Goal: Task Accomplishment & Management: Use online tool/utility

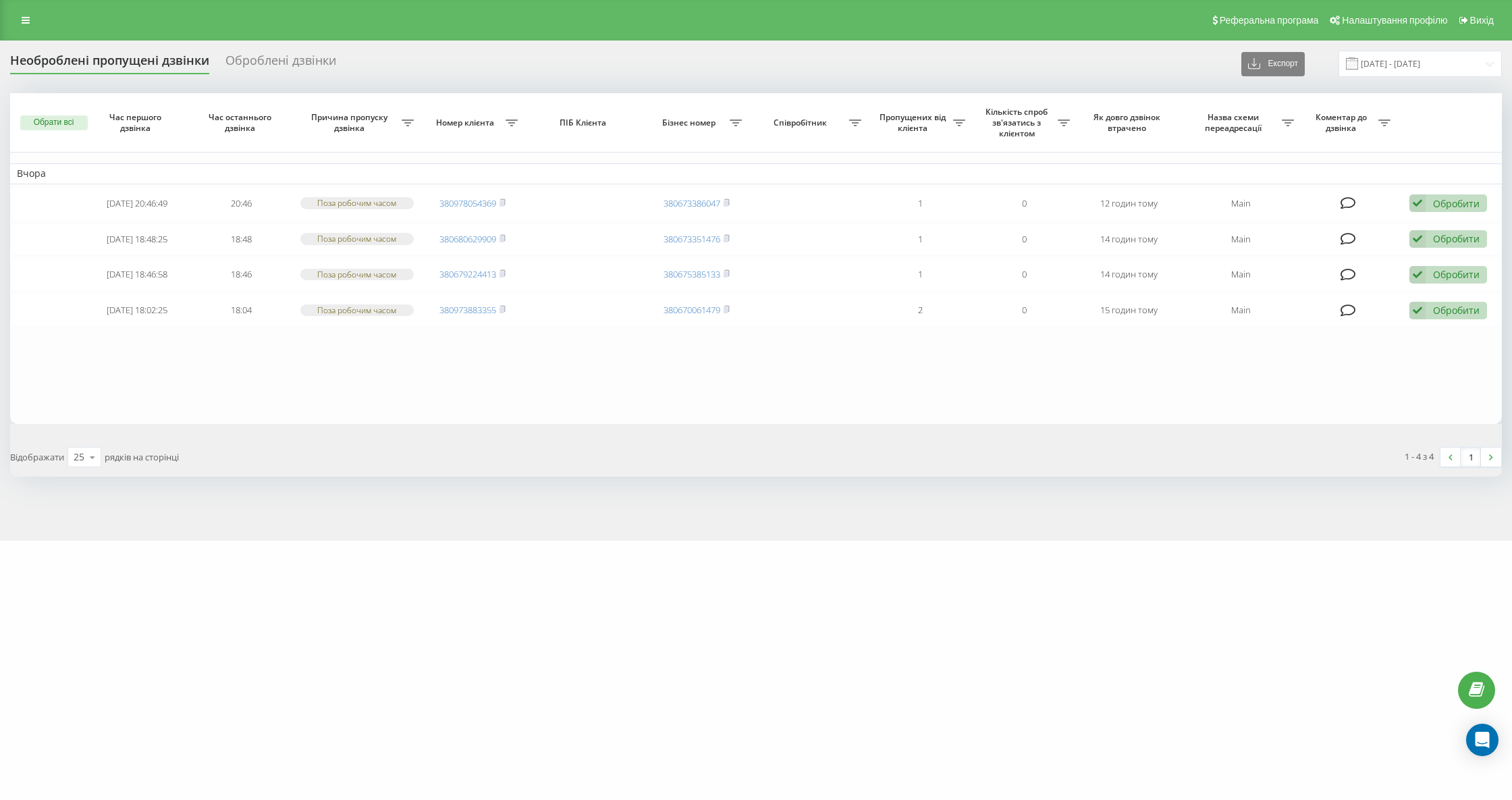
click at [101, 438] on div "Обрати всі Час першого дзвінка Час останнього дзвінка Причина пропуску дзвінка …" at bounding box center [756, 285] width 1491 height 383
click at [174, 53] on div "Необроблені пропущені дзвінки" at bounding box center [109, 64] width 199 height 21
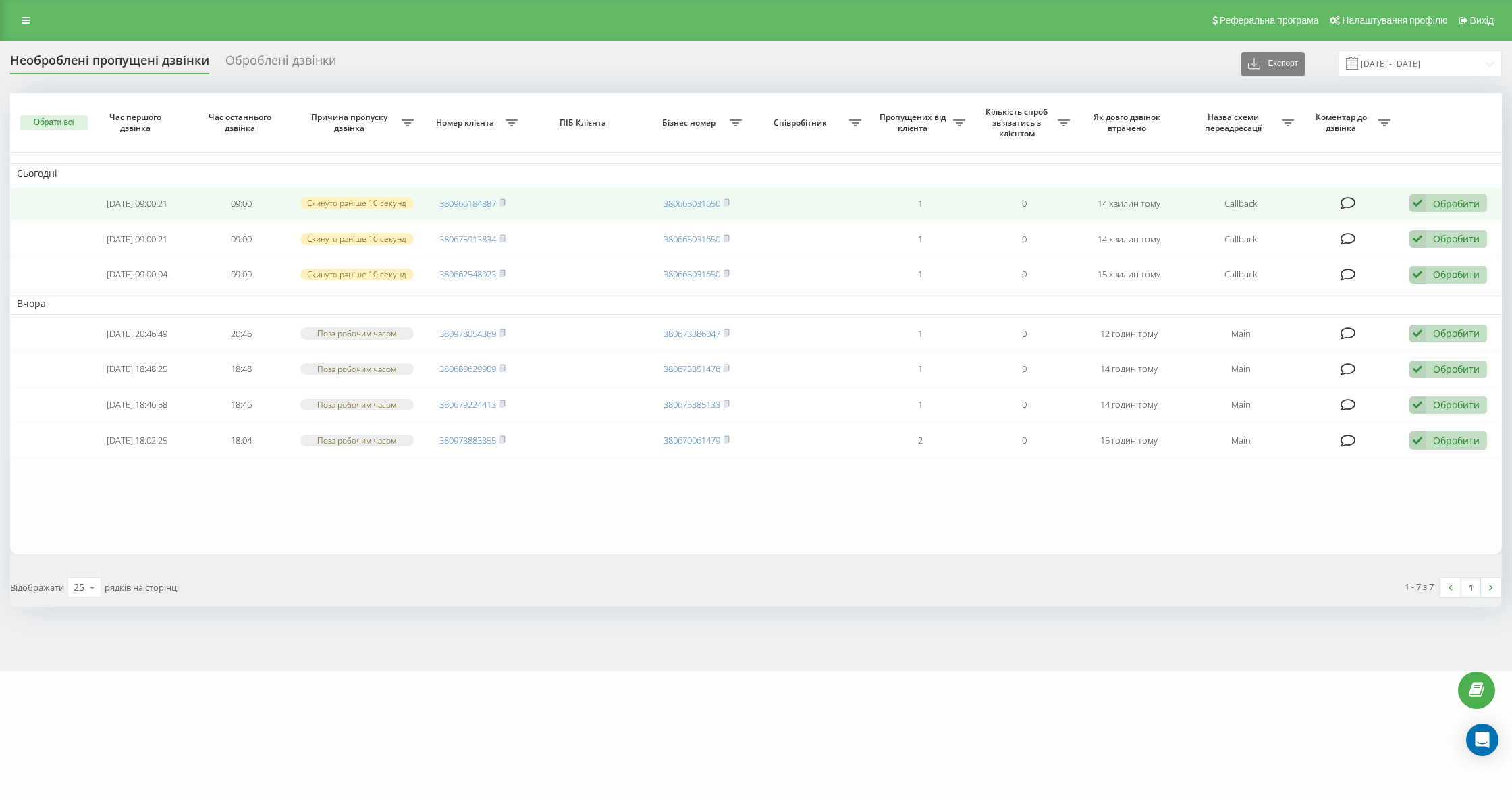
click at [499, 198] on span "380966184887" at bounding box center [472, 203] width 66 height 12
click at [508, 198] on td "380966184887" at bounding box center [472, 204] width 104 height 33
click at [504, 201] on rect at bounding box center [501, 204] width 4 height 6
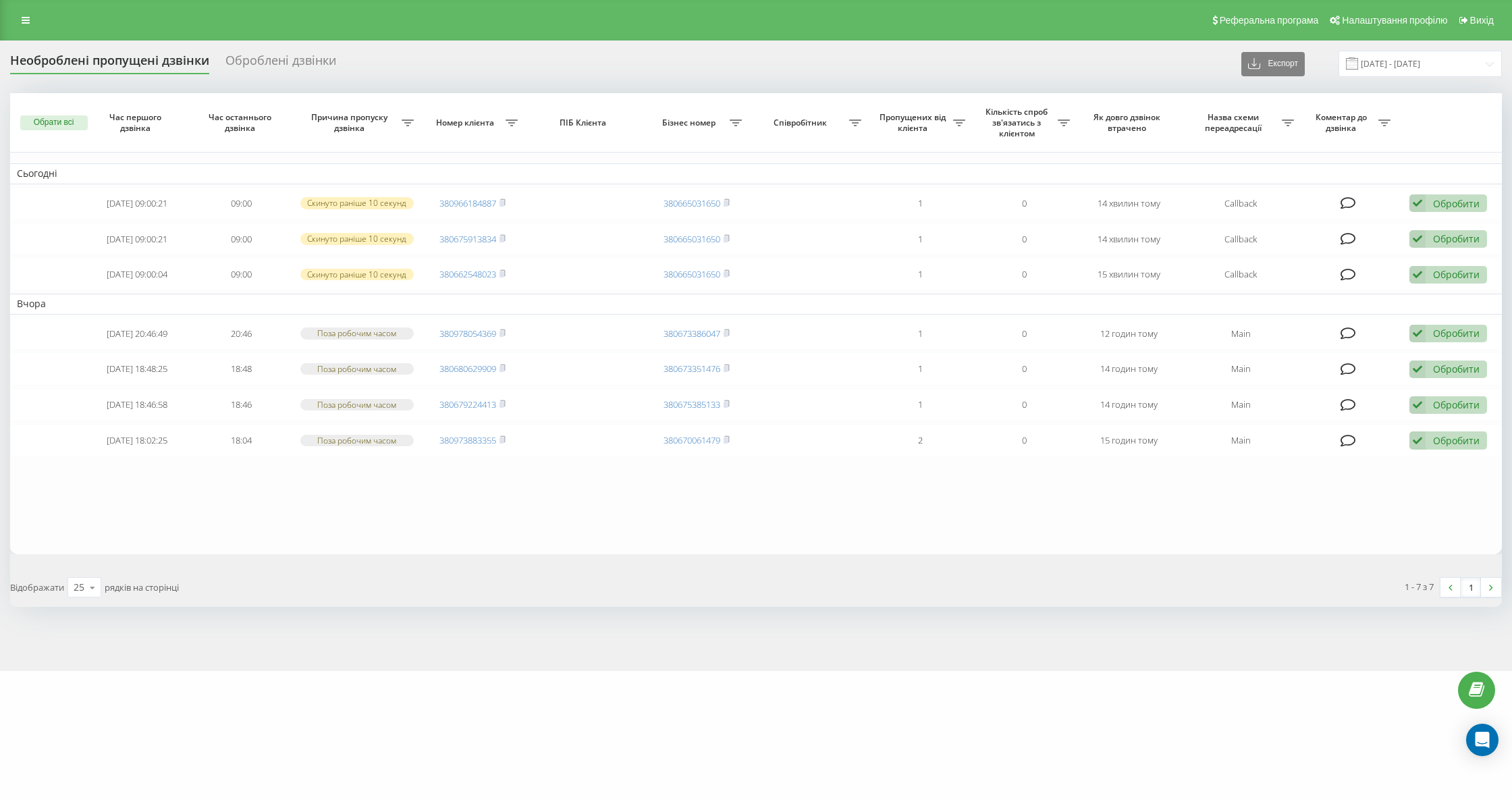
click at [159, 62] on div "Необроблені пропущені дзвінки" at bounding box center [109, 64] width 199 height 21
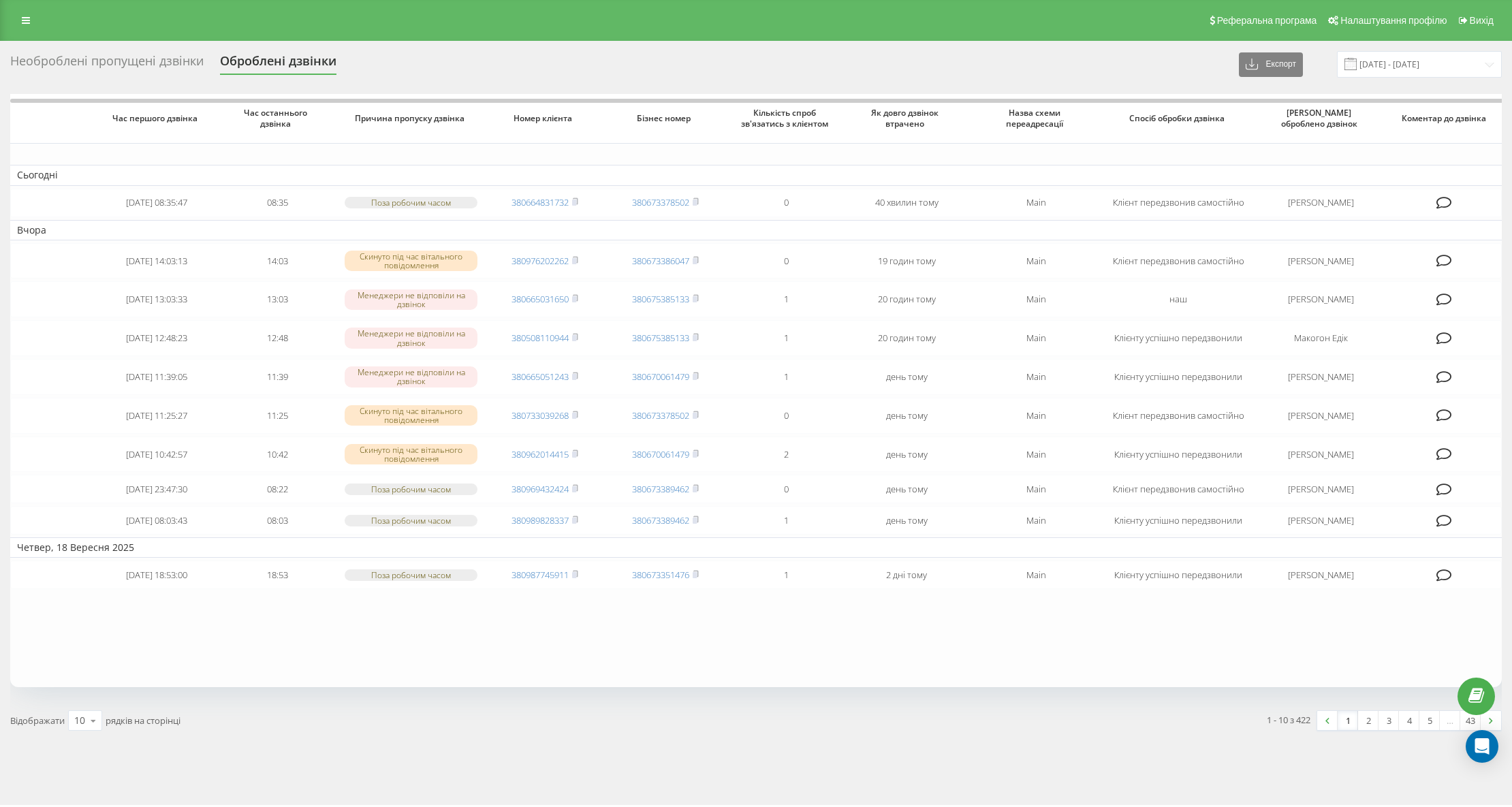
click at [134, 55] on div "Необроблені пропущені дзвінки" at bounding box center [107, 64] width 193 height 21
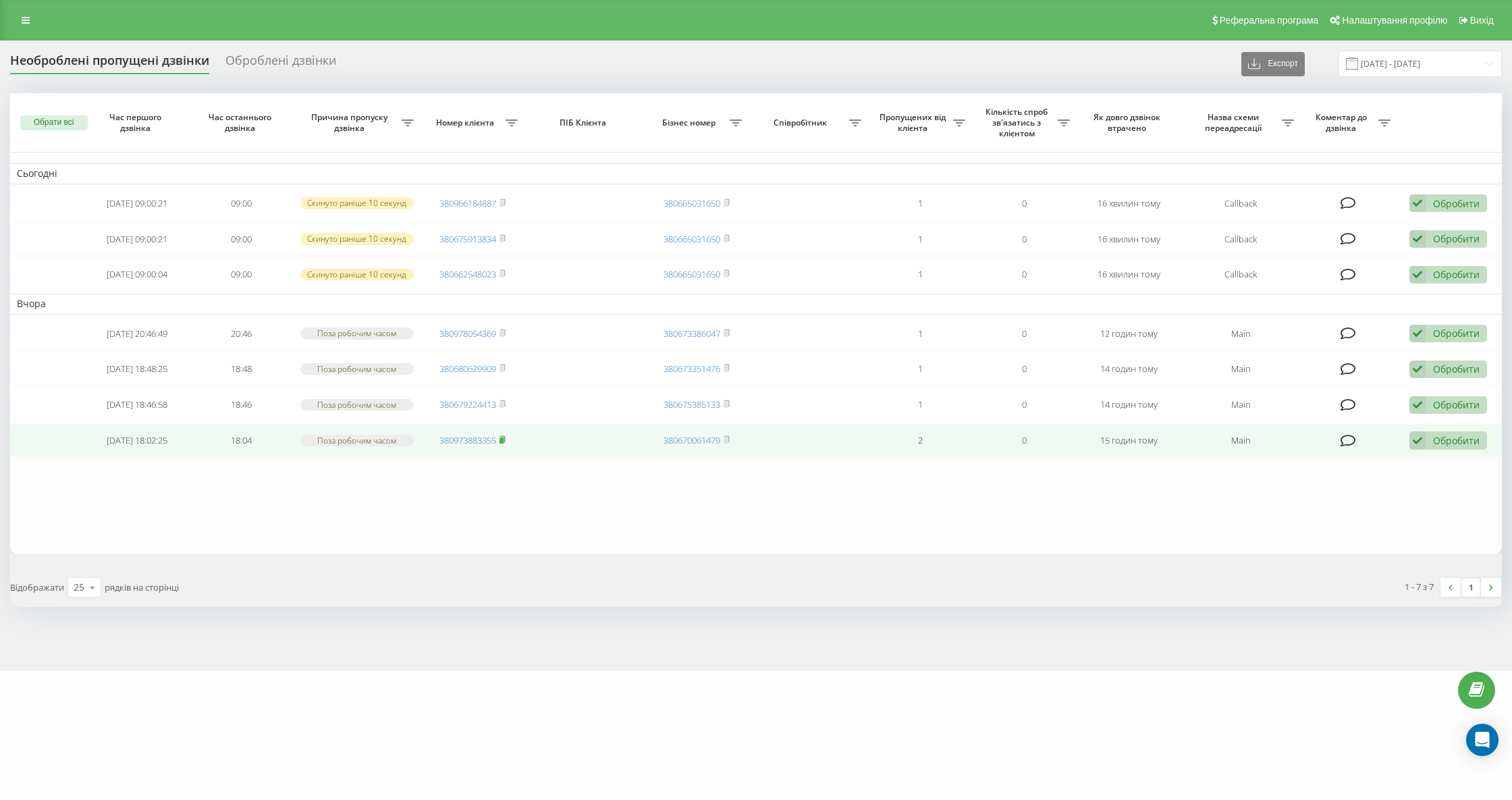
click at [505, 442] on icon at bounding box center [502, 440] width 6 height 8
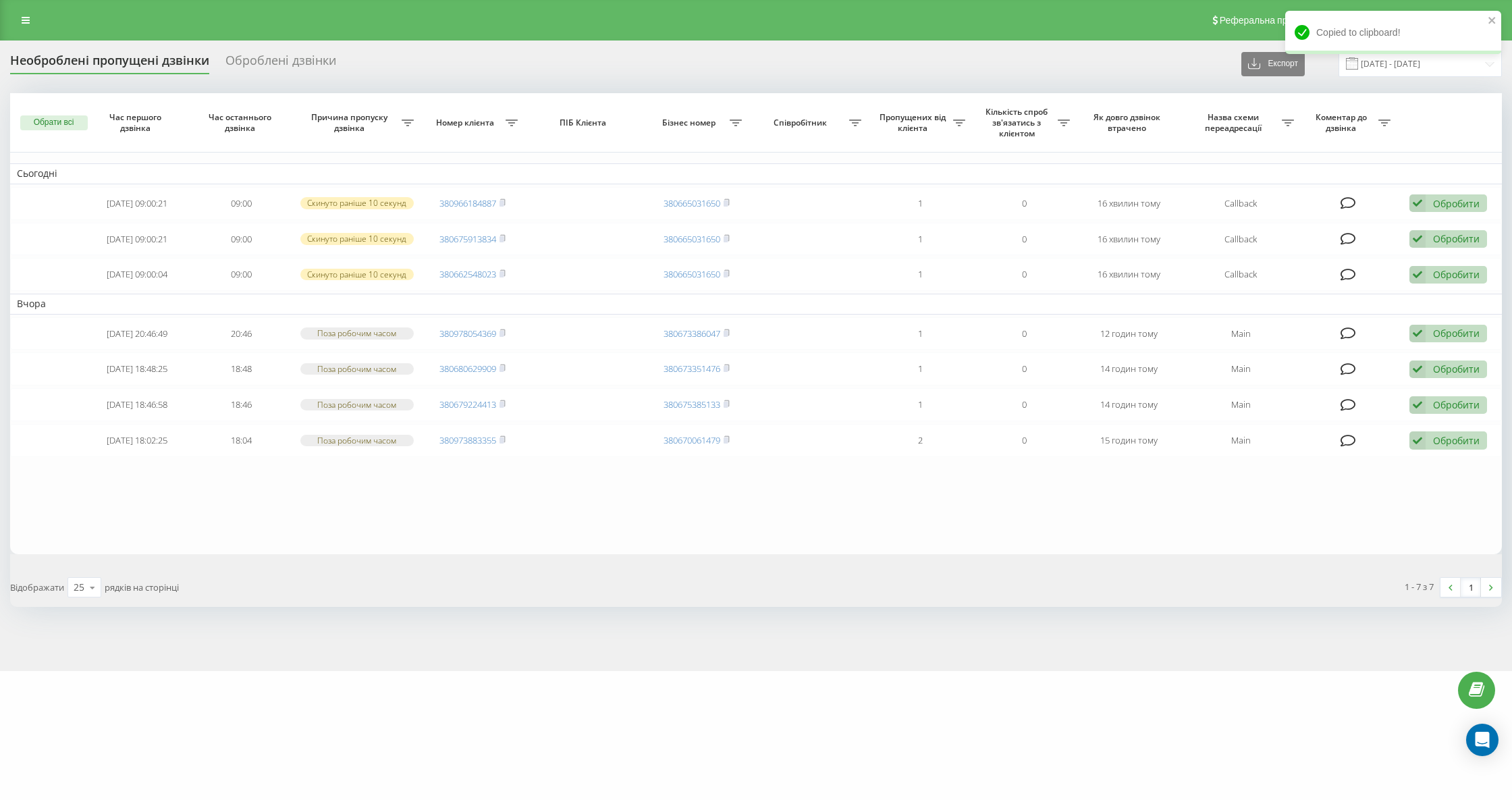
click at [107, 56] on div "Необроблені пропущені дзвінки" at bounding box center [109, 64] width 199 height 21
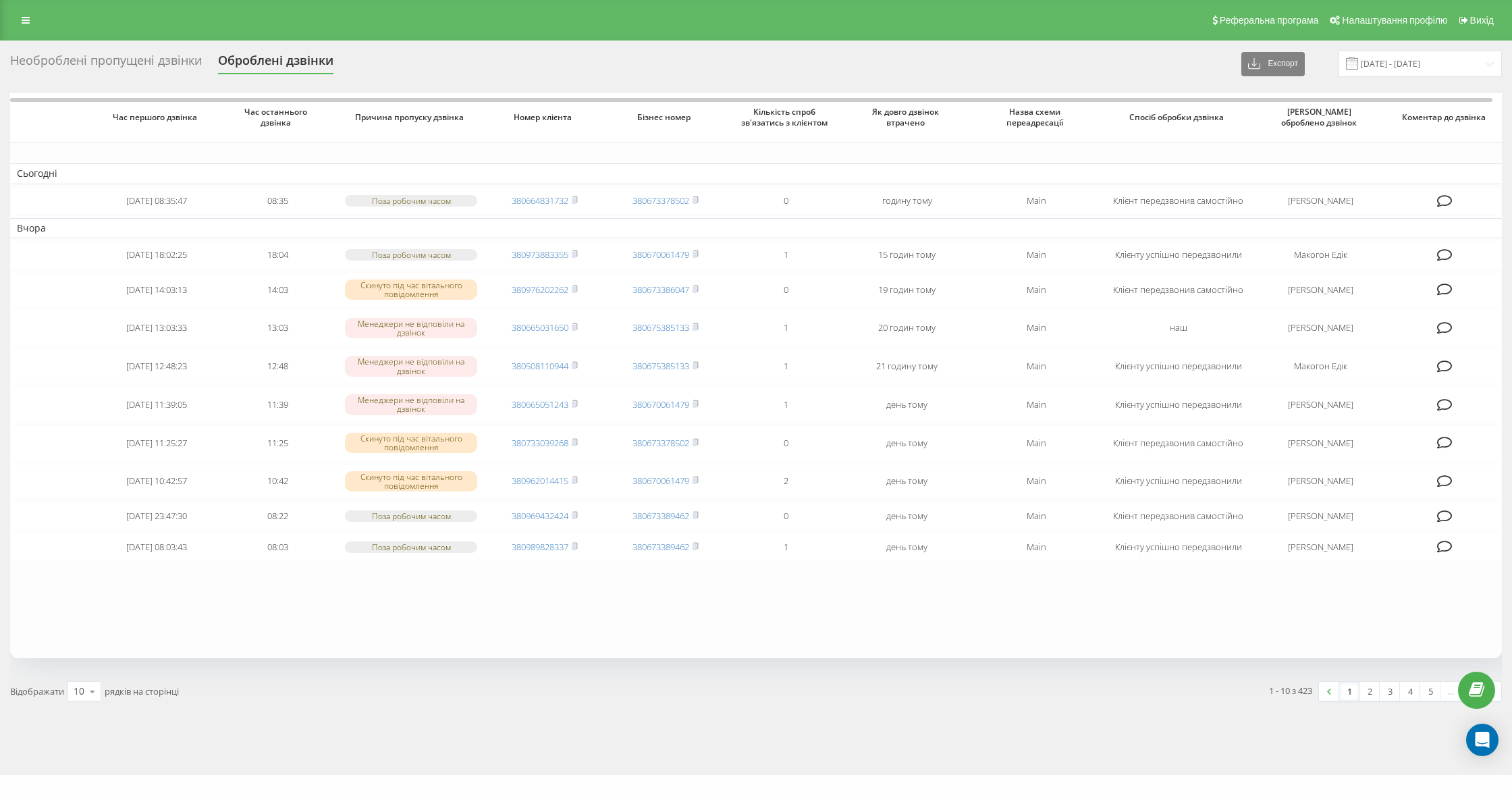
click at [135, 66] on div "Необроблені пропущені дзвінки" at bounding box center [106, 64] width 192 height 21
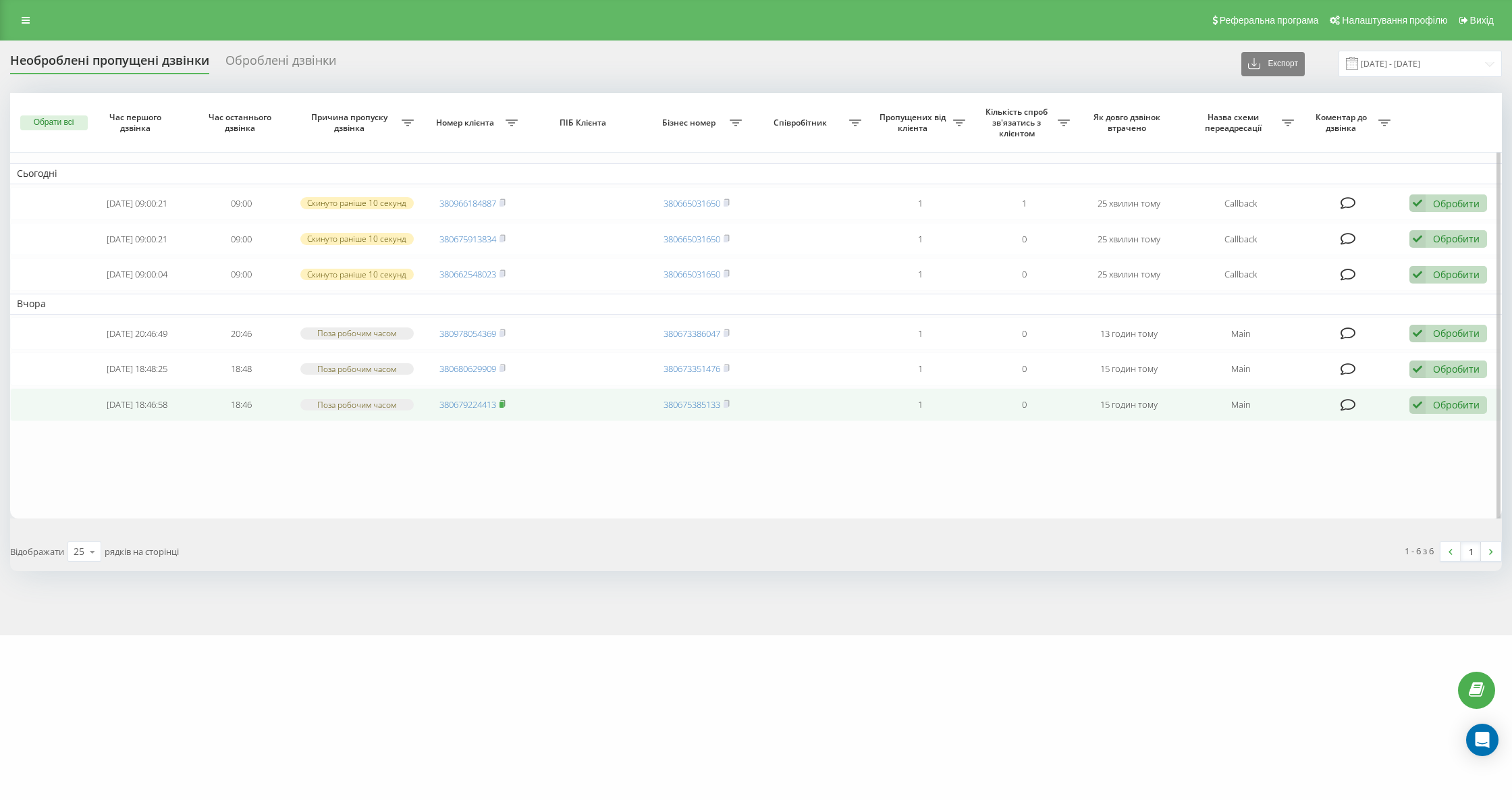
click at [504, 408] on rect at bounding box center [501, 405] width 4 height 6
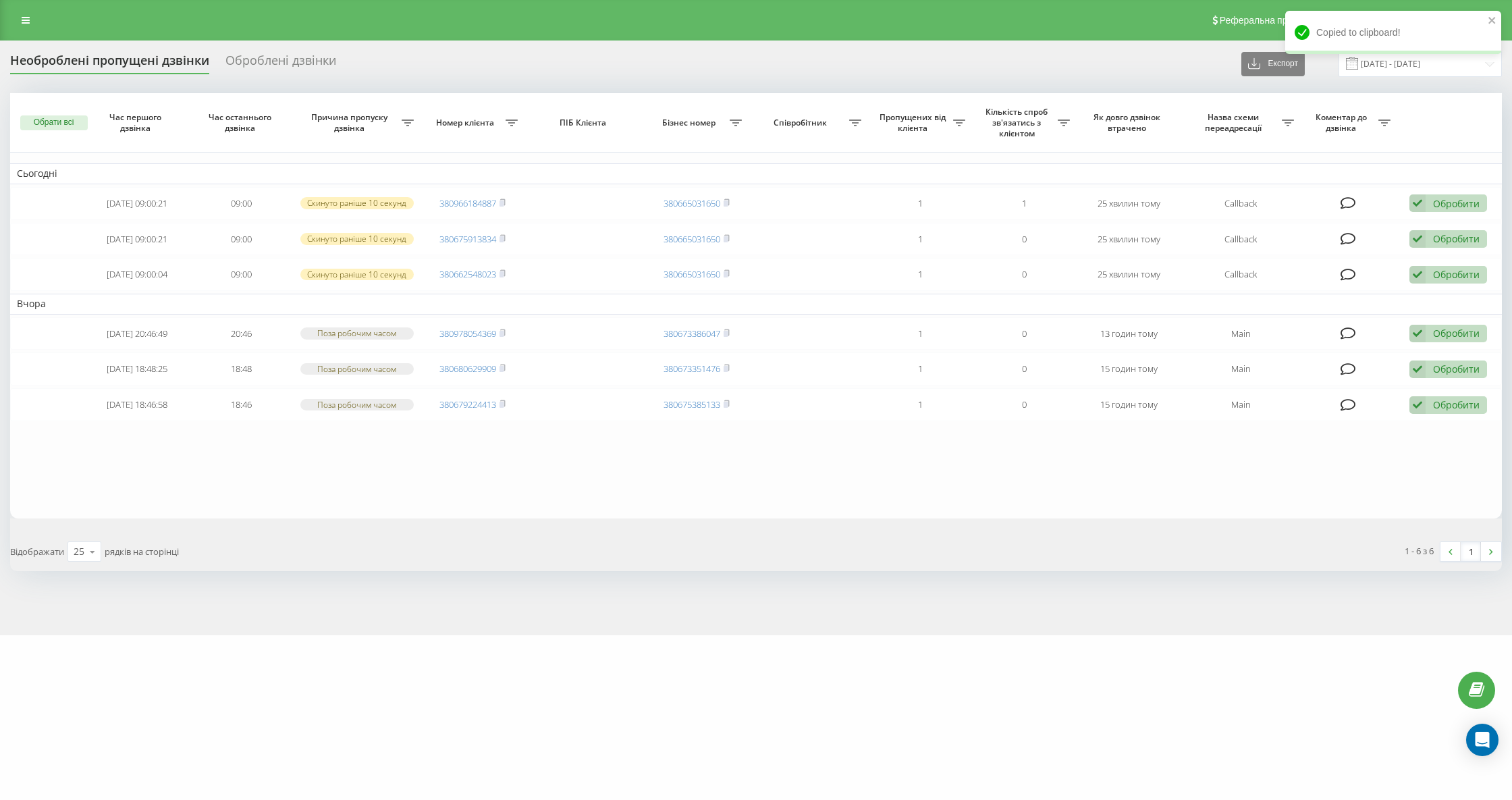
click at [92, 35] on div "Реферальна програма Налаштування профілю Вихід" at bounding box center [756, 20] width 1512 height 41
click at [98, 59] on div "Необроблені пропущені дзвінки" at bounding box center [109, 64] width 199 height 21
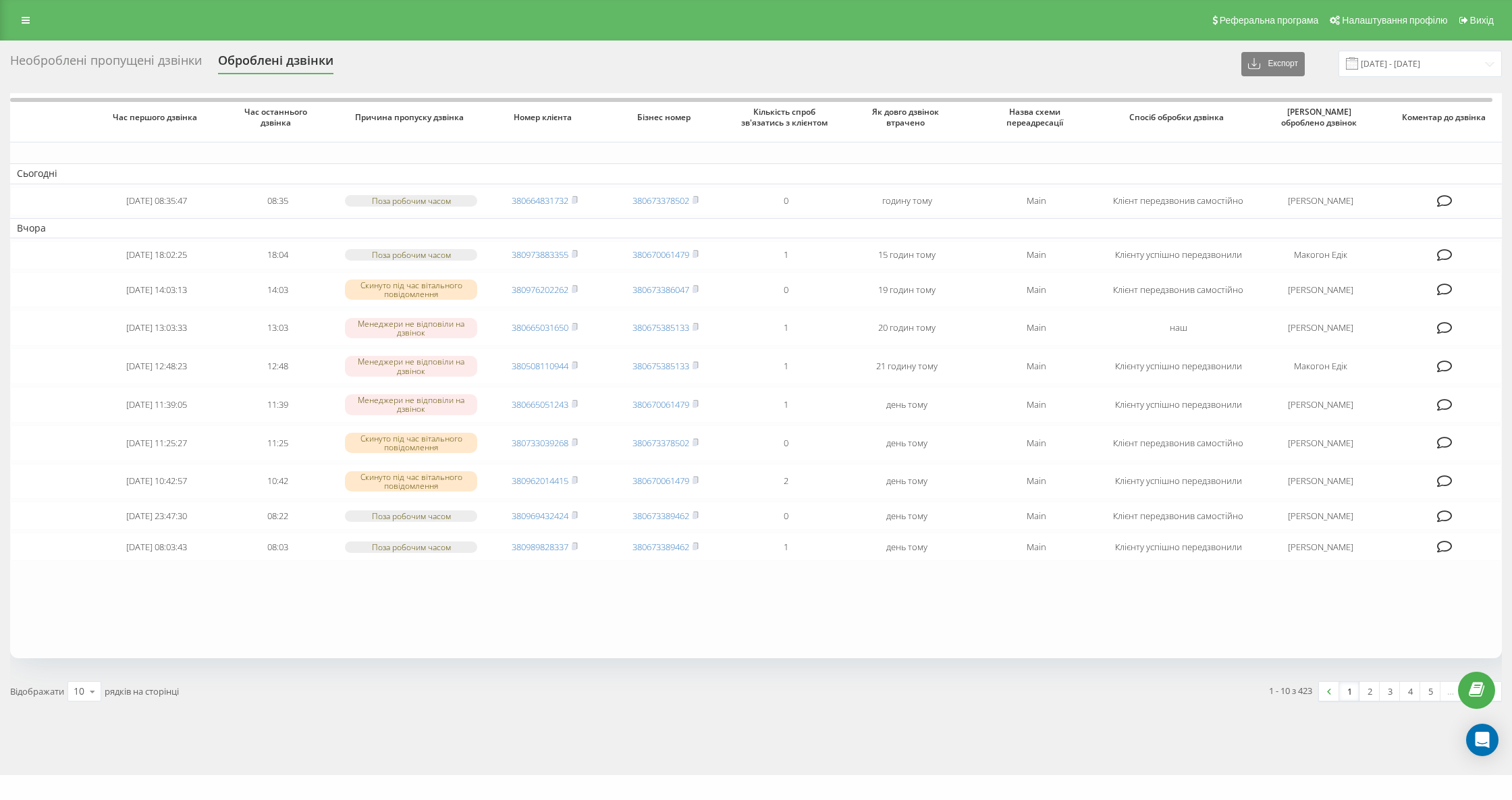
click at [141, 63] on div "Необроблені пропущені дзвінки" at bounding box center [106, 64] width 192 height 21
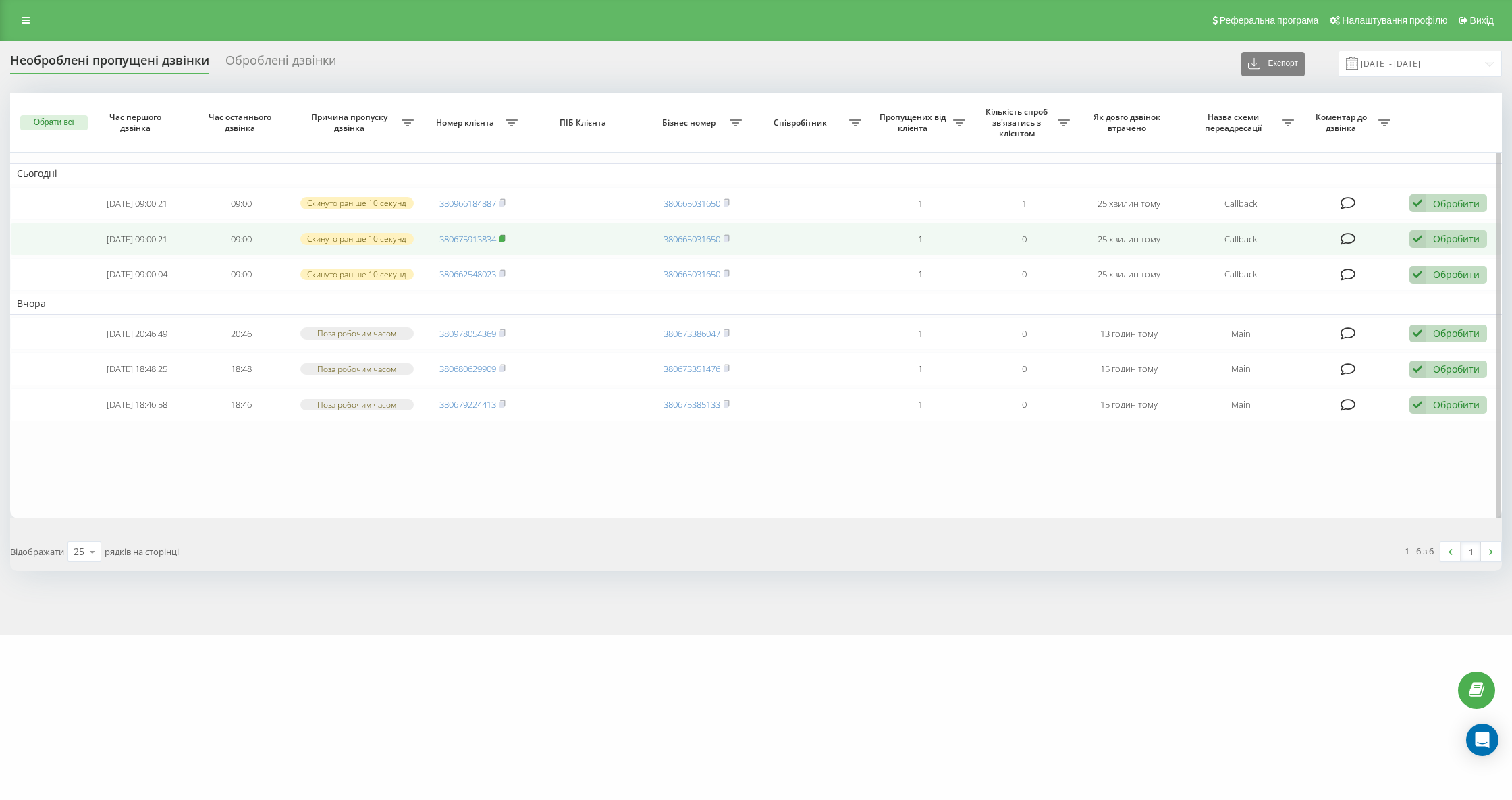
click at [504, 235] on icon at bounding box center [503, 238] width 4 height 6
click at [503, 236] on rect at bounding box center [501, 238] width 4 height 6
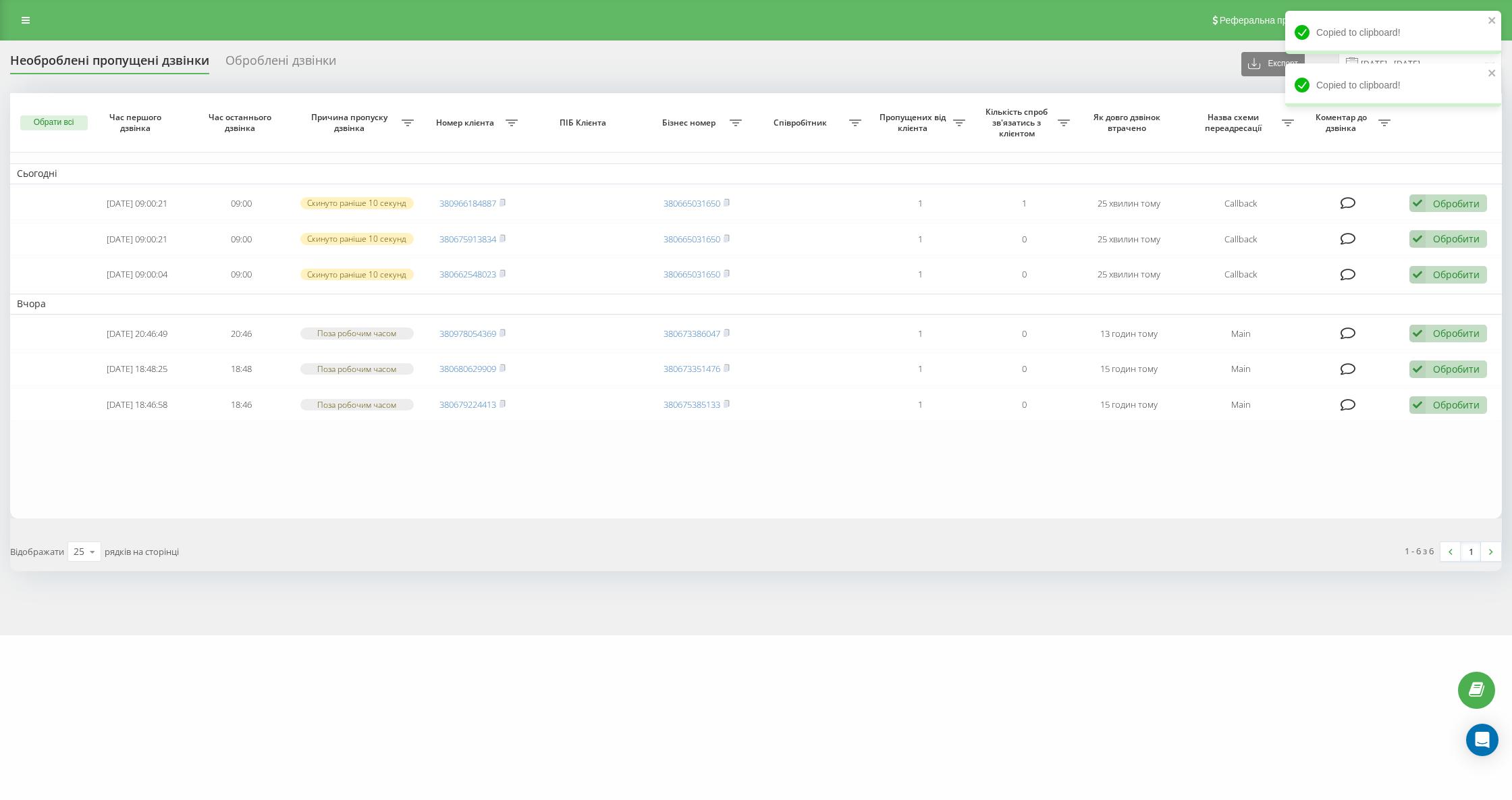
click at [278, 59] on div "Оброблені дзвінки" at bounding box center [281, 64] width 111 height 21
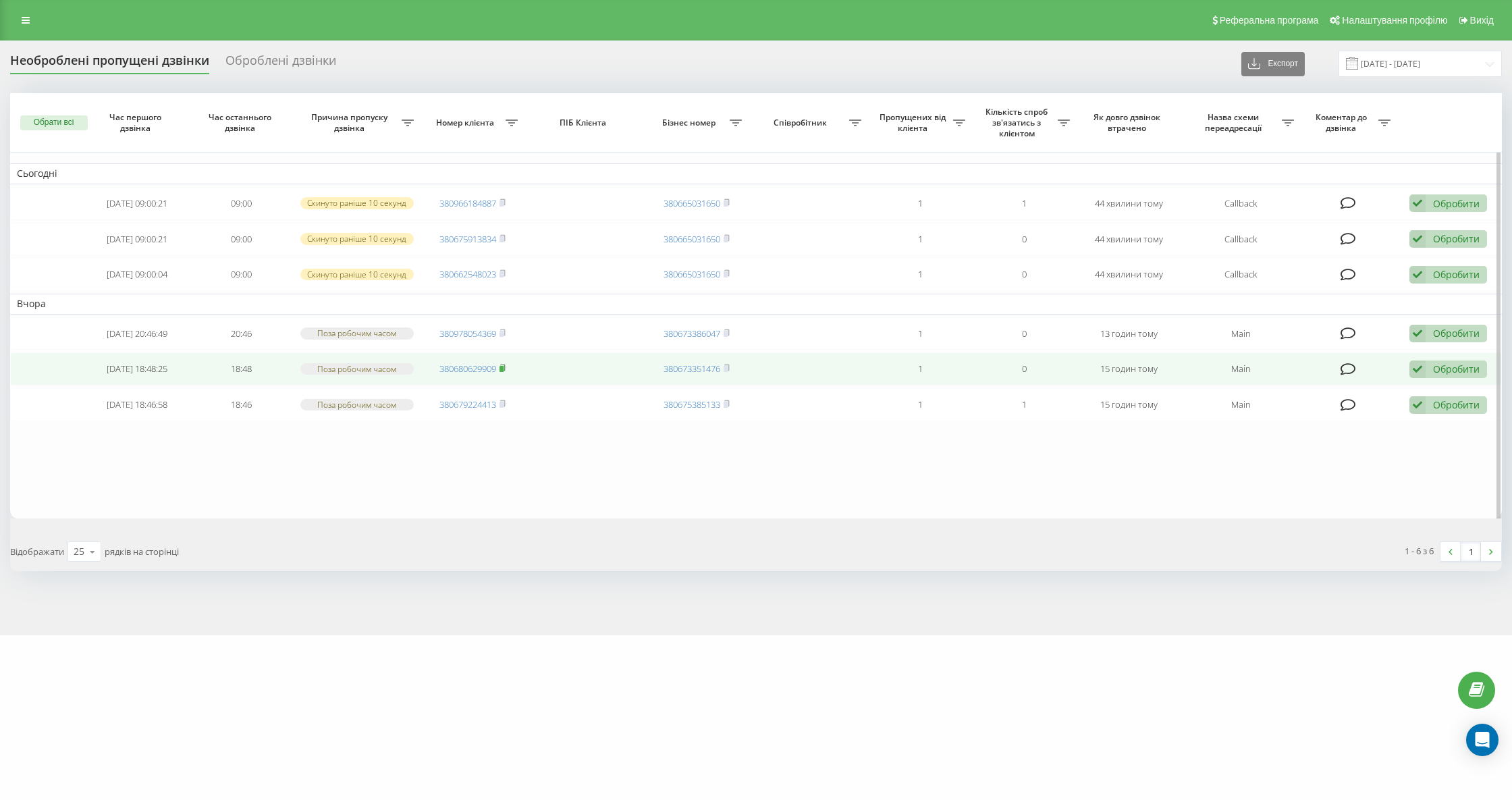
click at [502, 370] on rect at bounding box center [501, 369] width 4 height 6
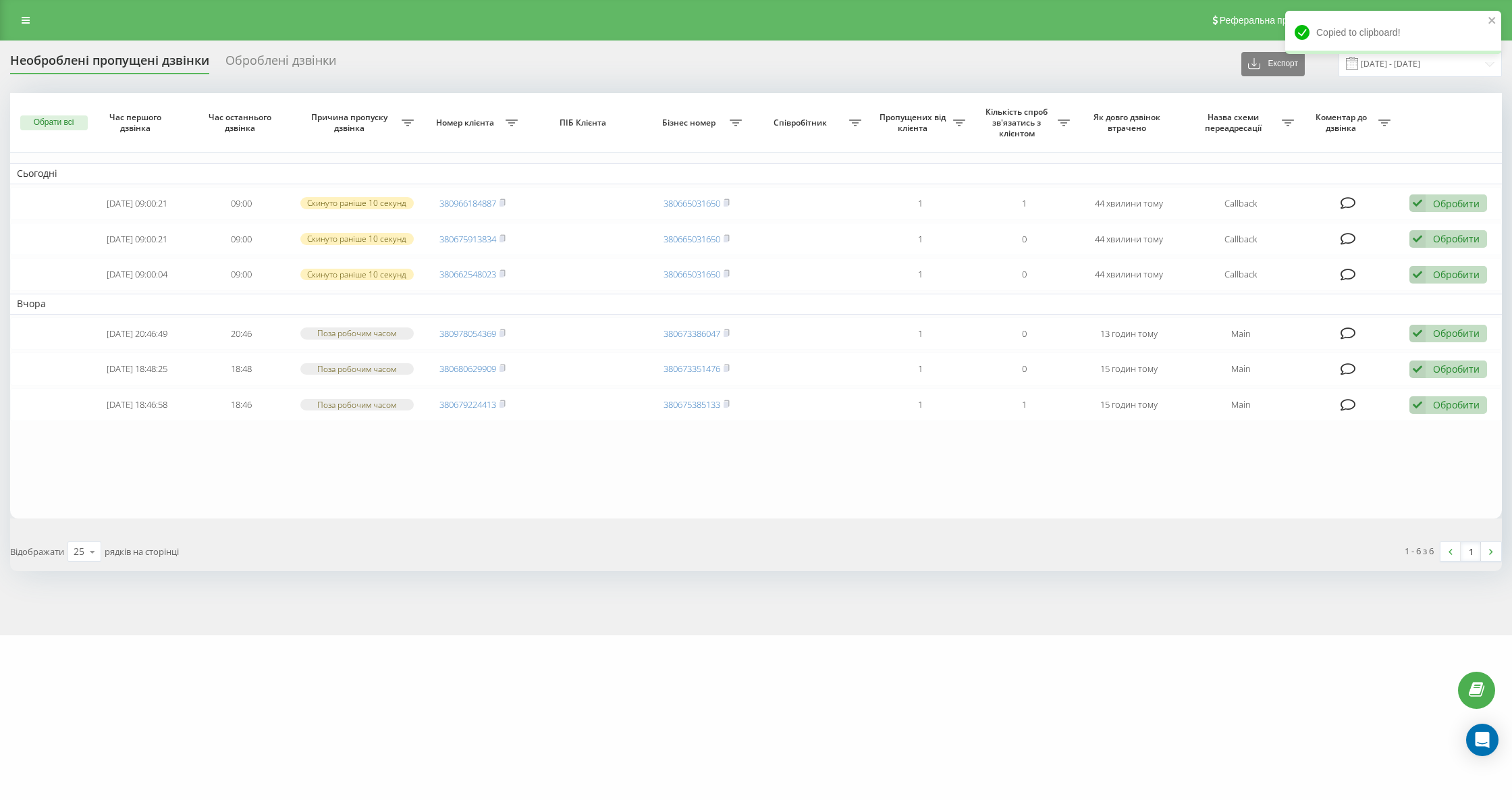
click at [133, 69] on div "Необроблені пропущені дзвінки" at bounding box center [109, 64] width 199 height 21
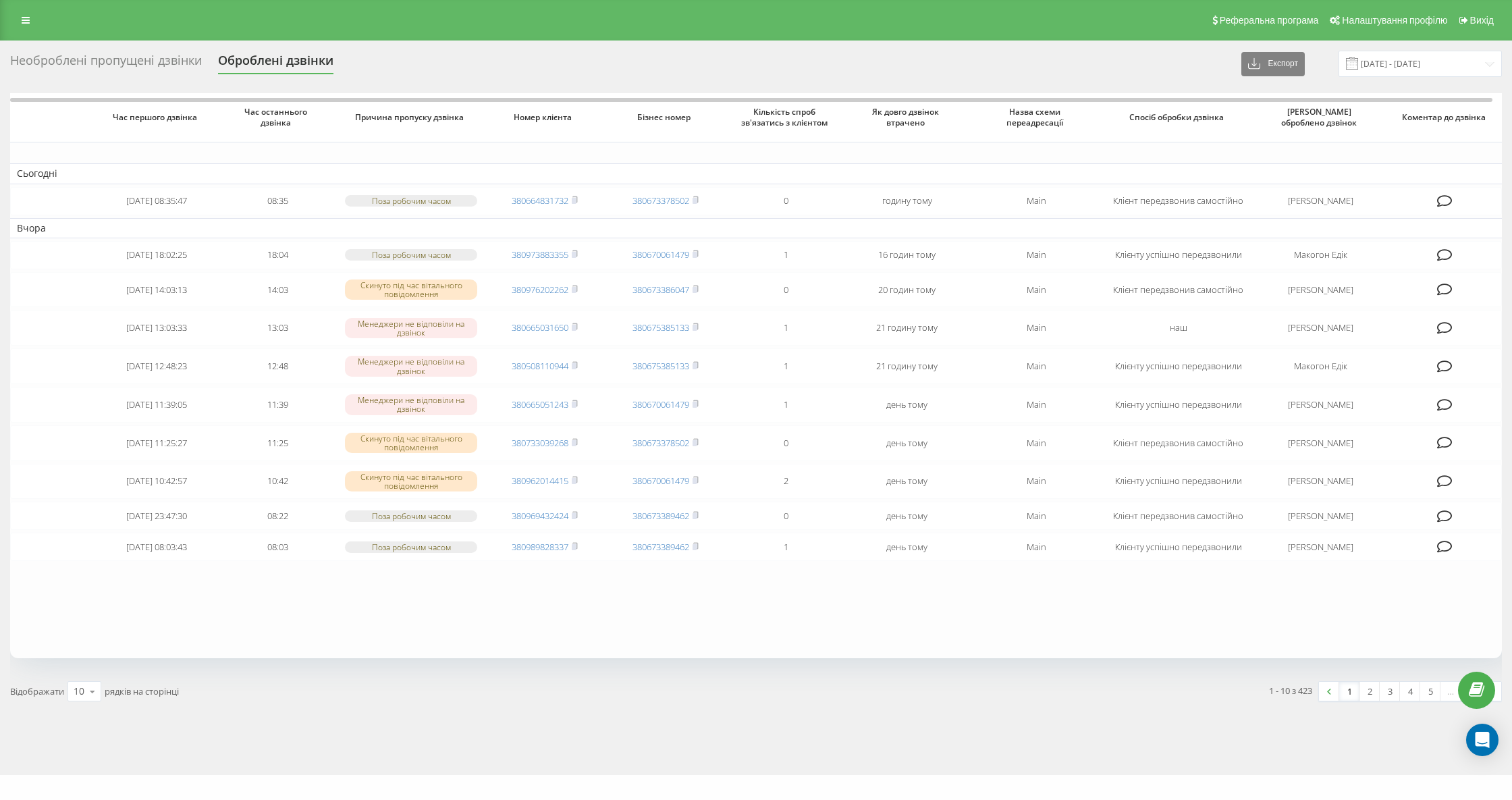
click at [166, 62] on div "Необроблені пропущені дзвінки" at bounding box center [106, 64] width 192 height 21
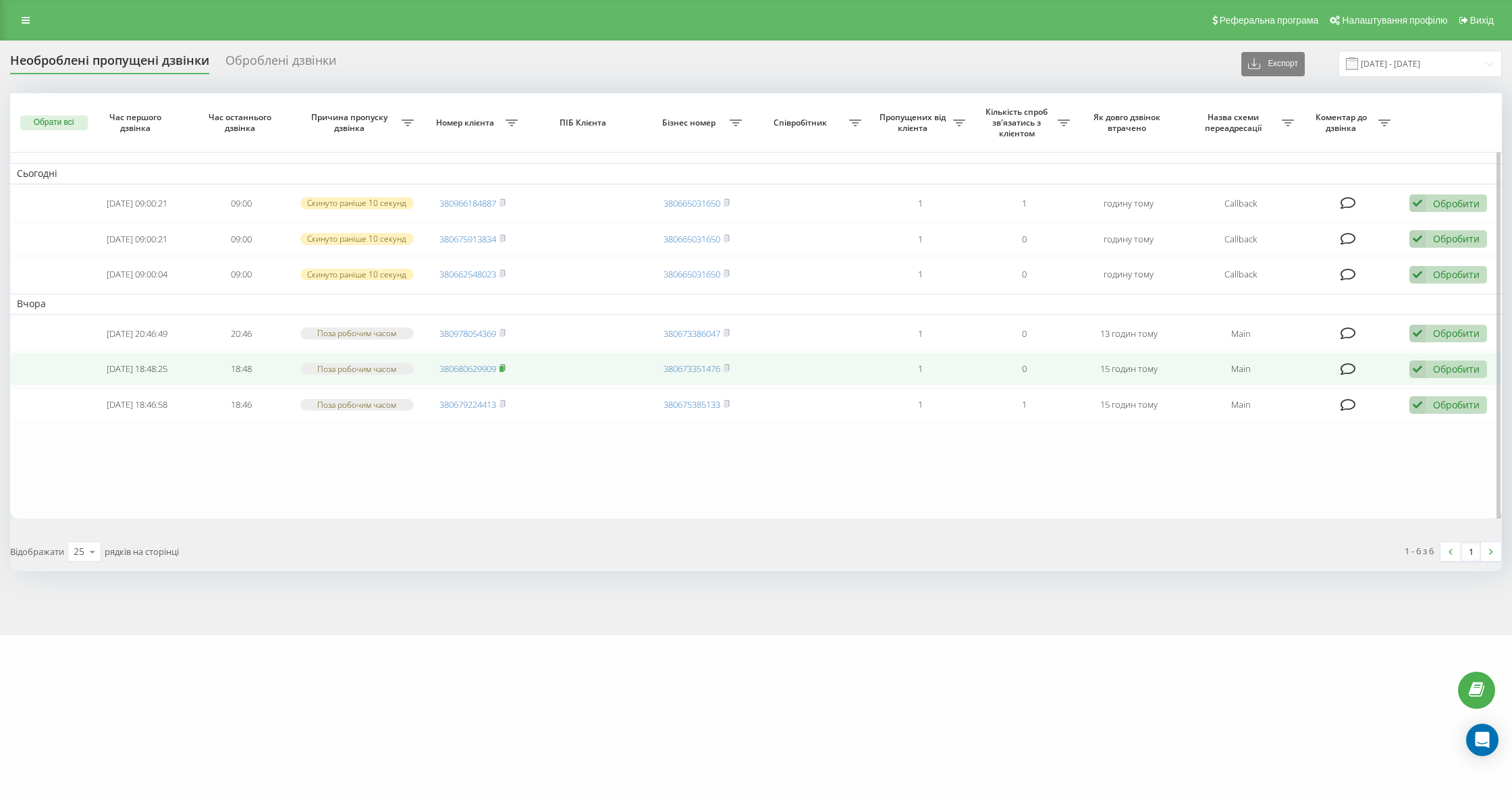
click at [505, 371] on icon at bounding box center [502, 368] width 6 height 8
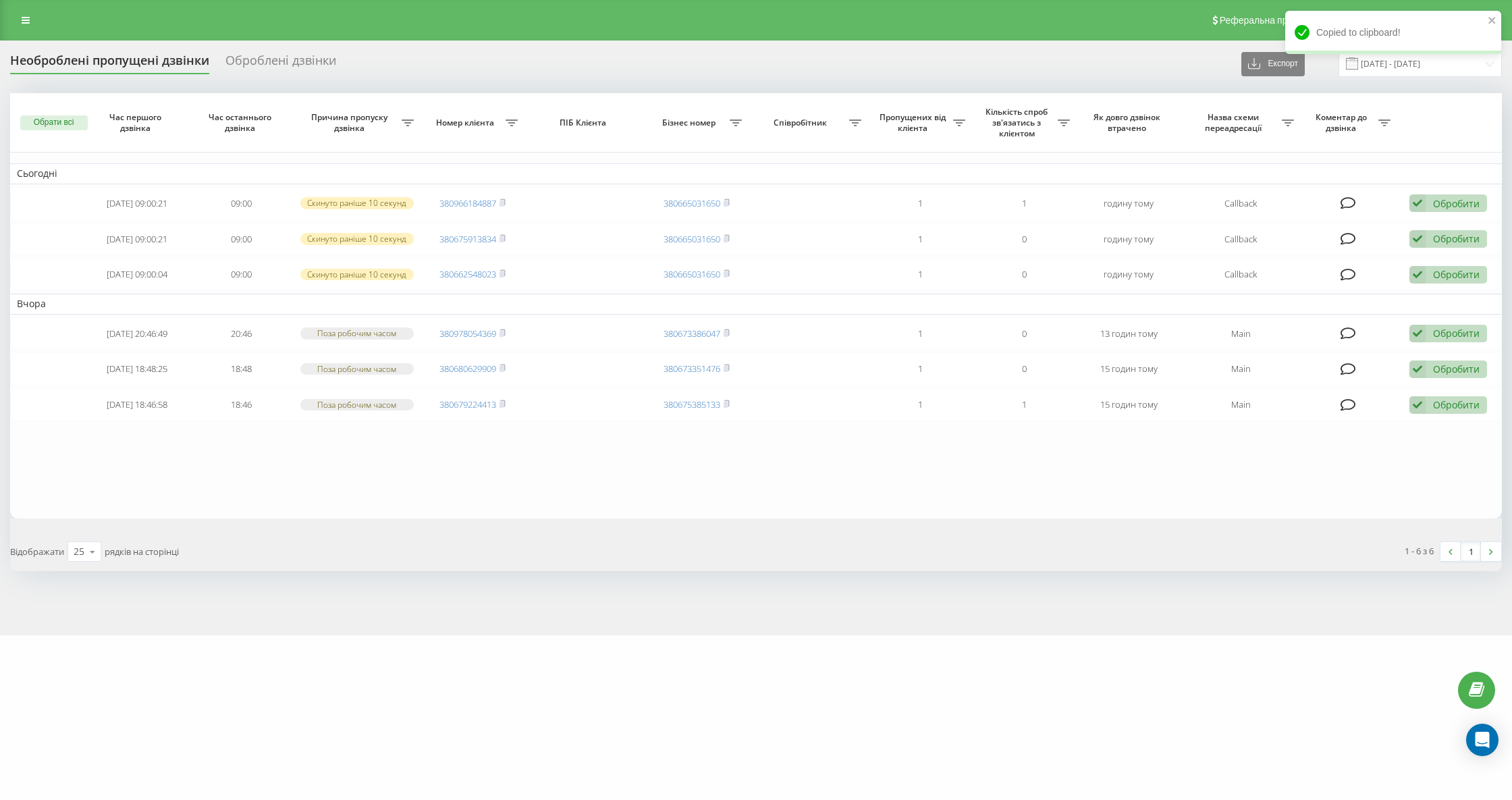
click at [89, 60] on div "Необроблені пропущені дзвінки" at bounding box center [109, 64] width 199 height 21
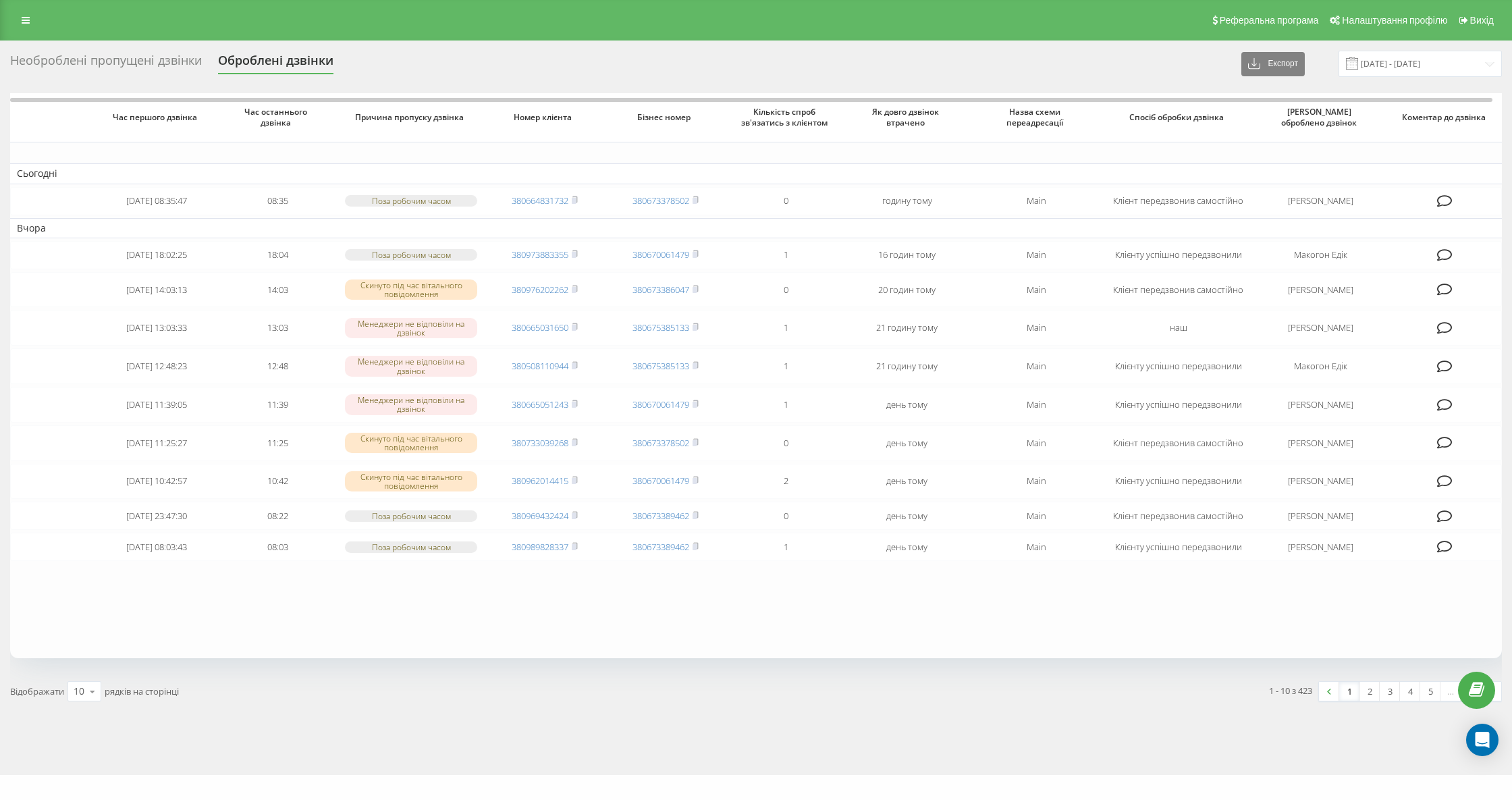
click at [122, 54] on div "Необроблені пропущені дзвінки" at bounding box center [106, 64] width 192 height 21
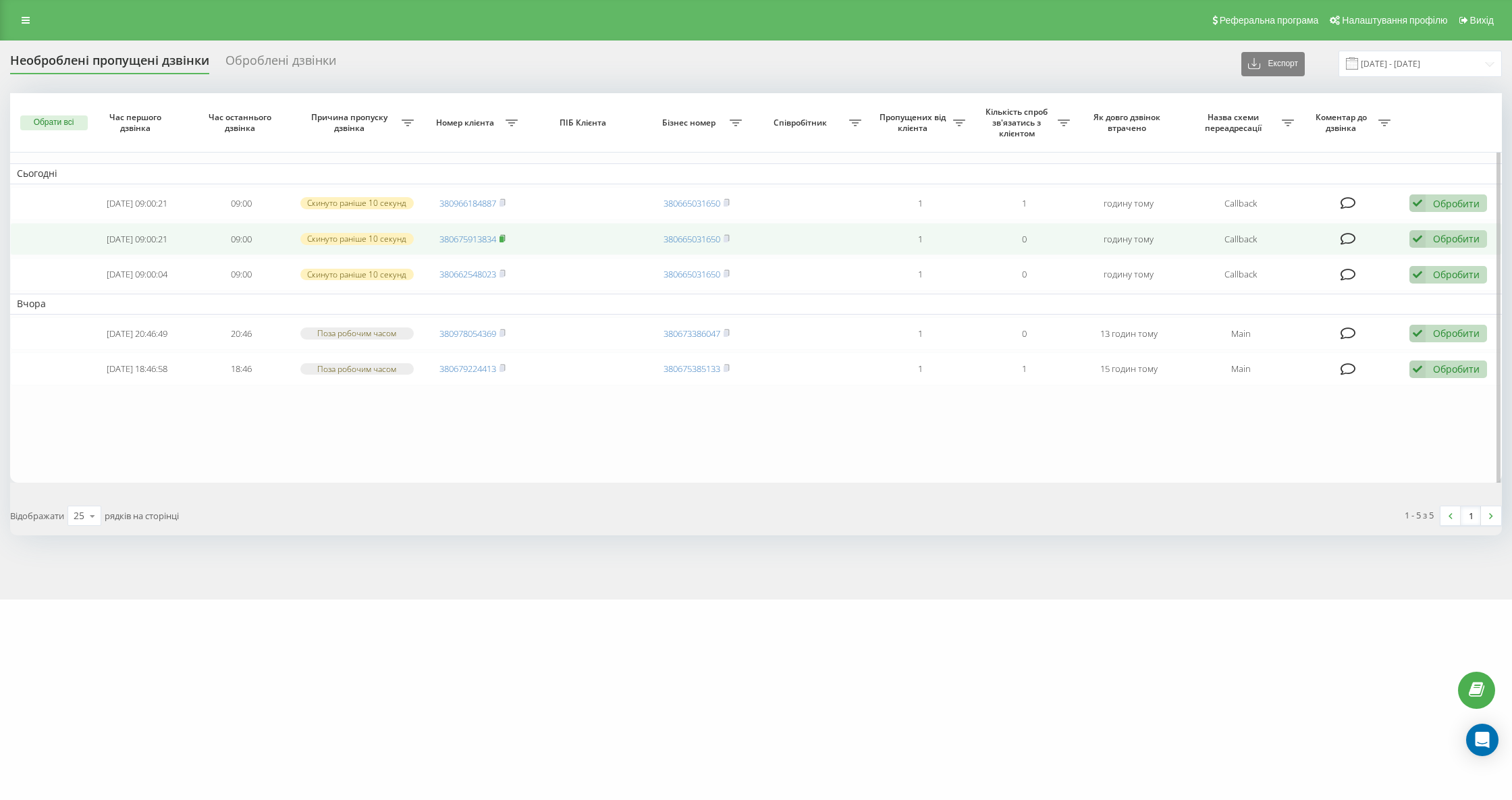
click at [504, 238] on rect at bounding box center [501, 238] width 4 height 6
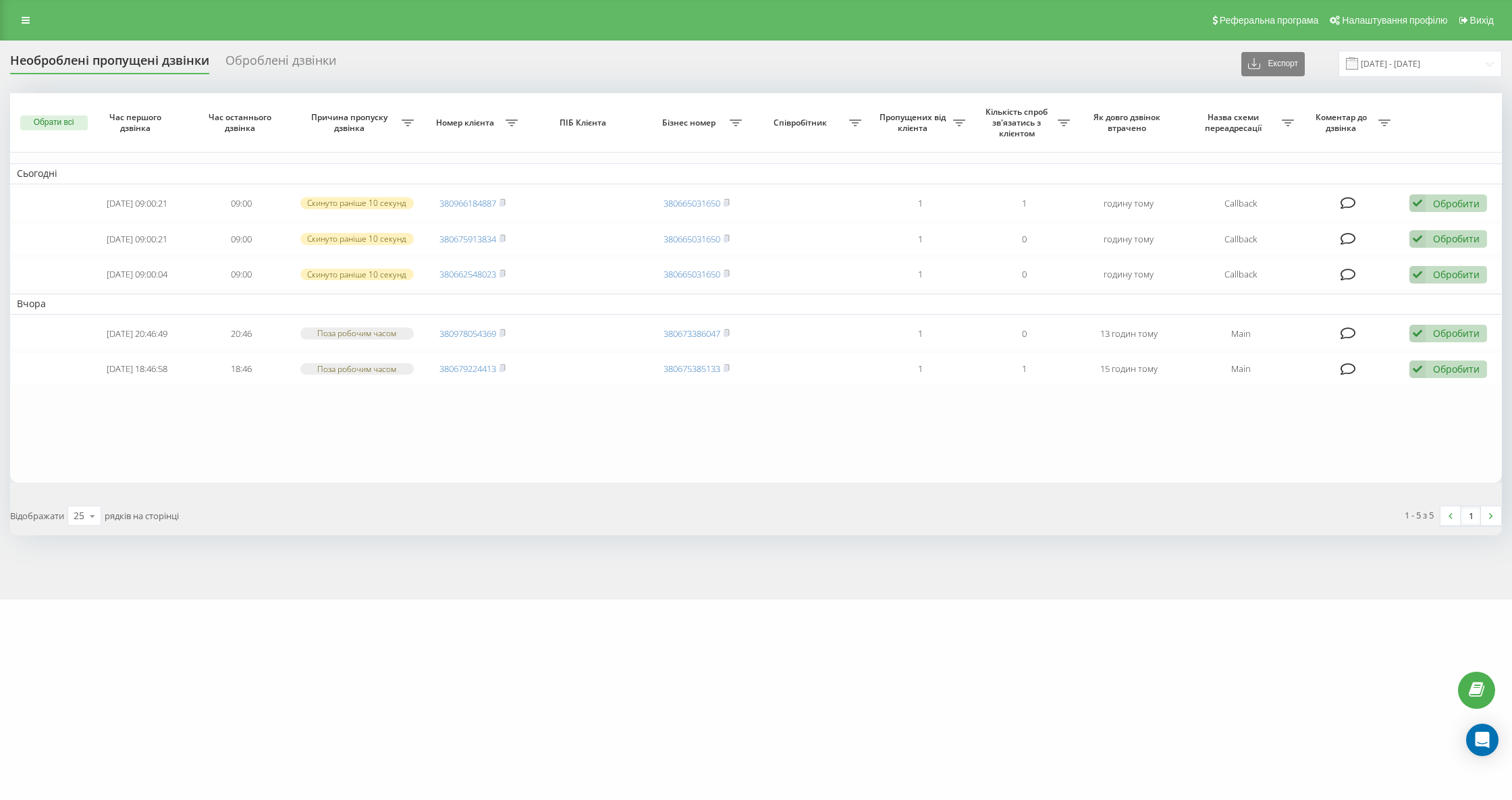
click at [175, 68] on div "Необроблені пропущені дзвінки" at bounding box center [109, 64] width 199 height 21
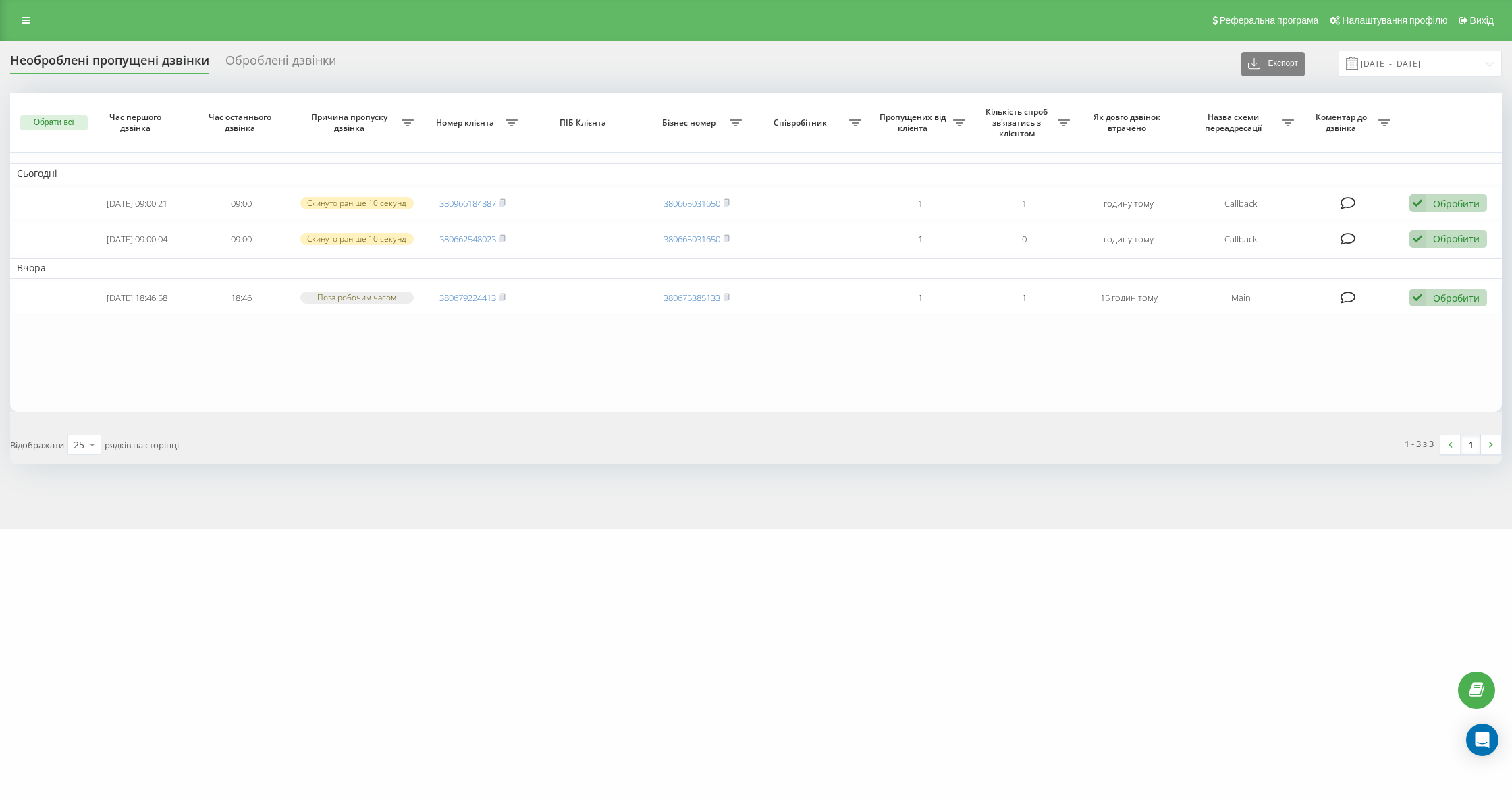
click at [130, 71] on div "Необроблені пропущені дзвінки" at bounding box center [109, 64] width 199 height 21
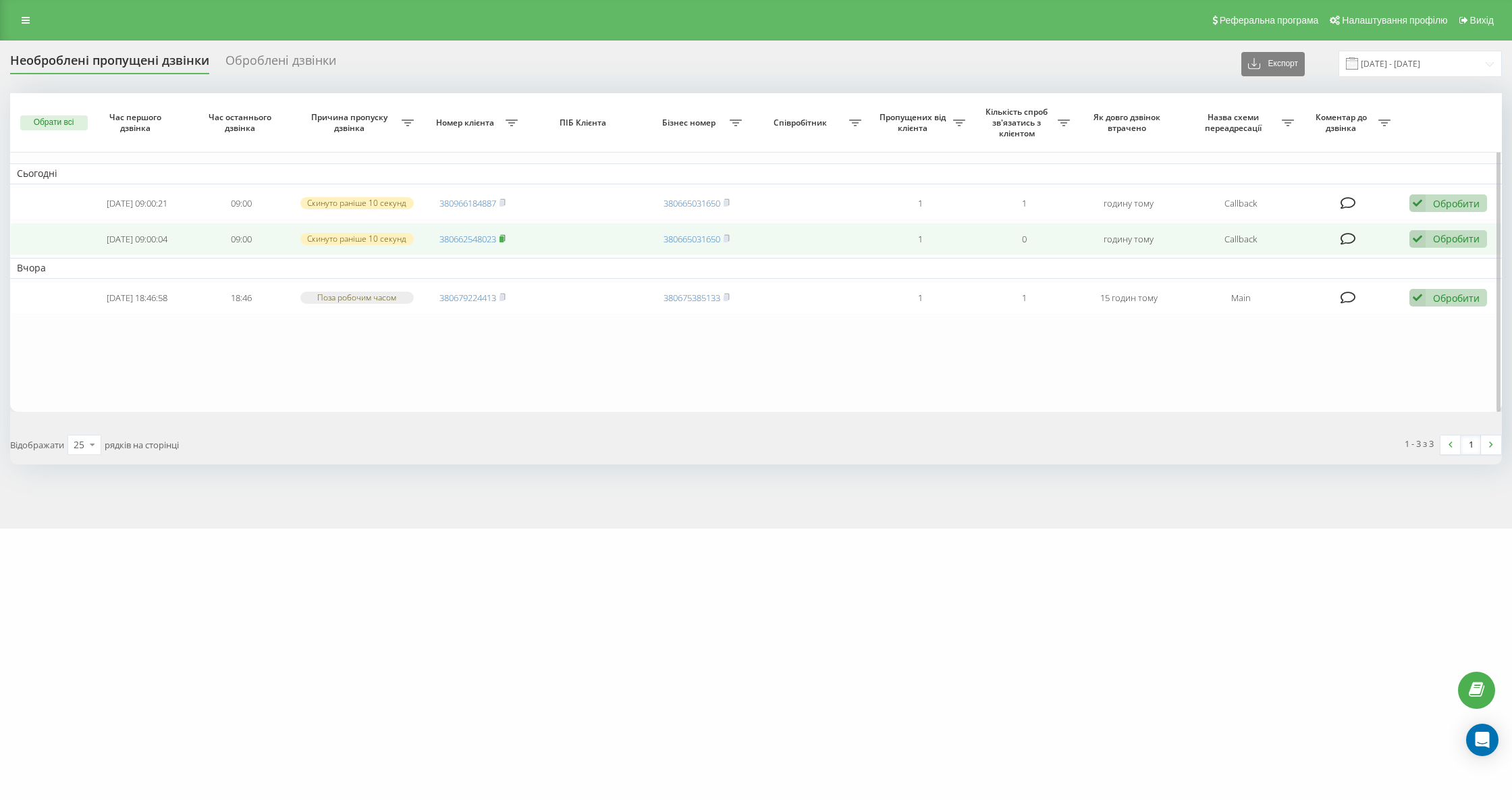
click at [504, 238] on rect at bounding box center [501, 238] width 4 height 6
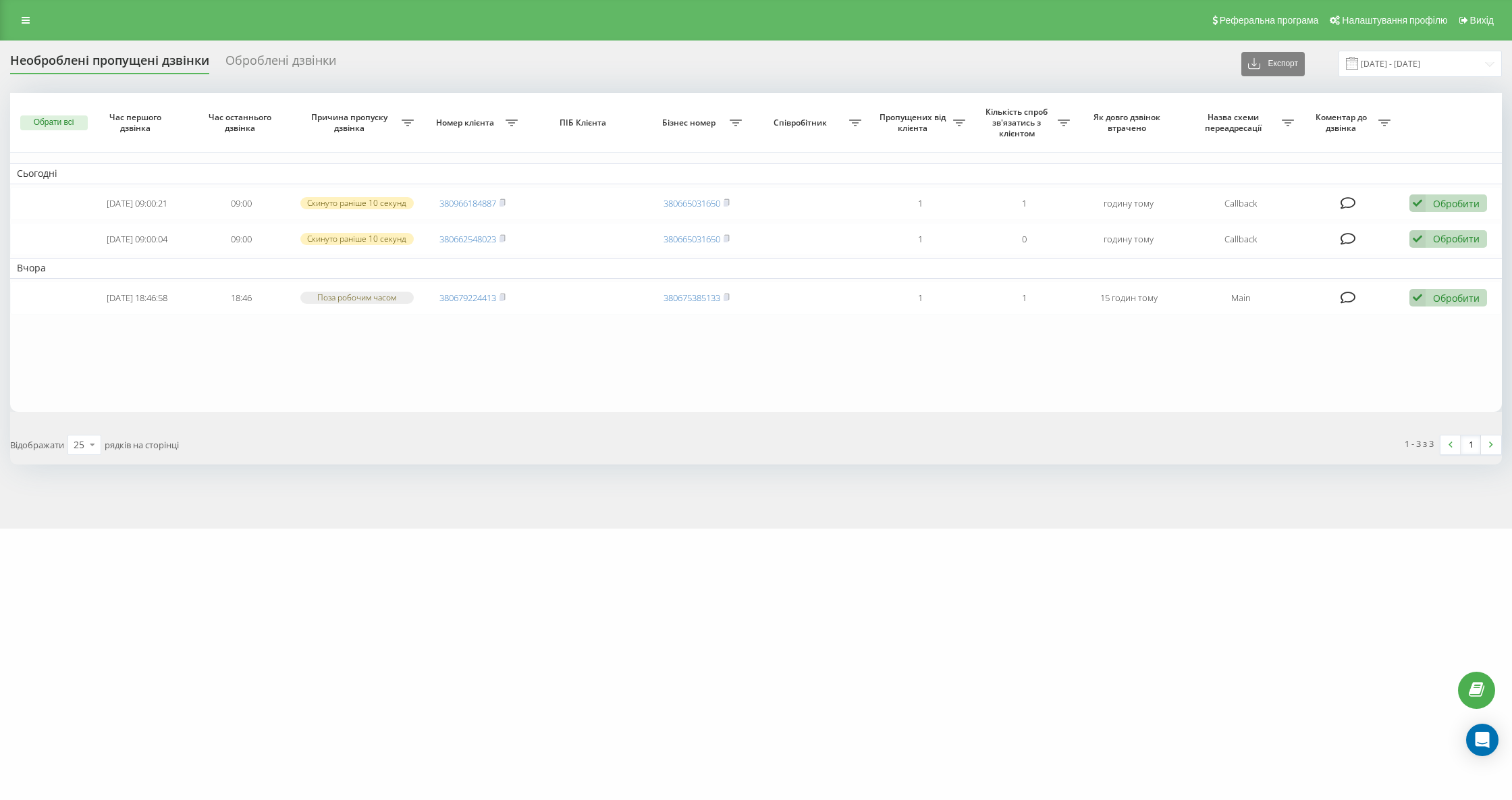
click at [122, 66] on div "Необроблені пропущені дзвінки" at bounding box center [109, 64] width 199 height 21
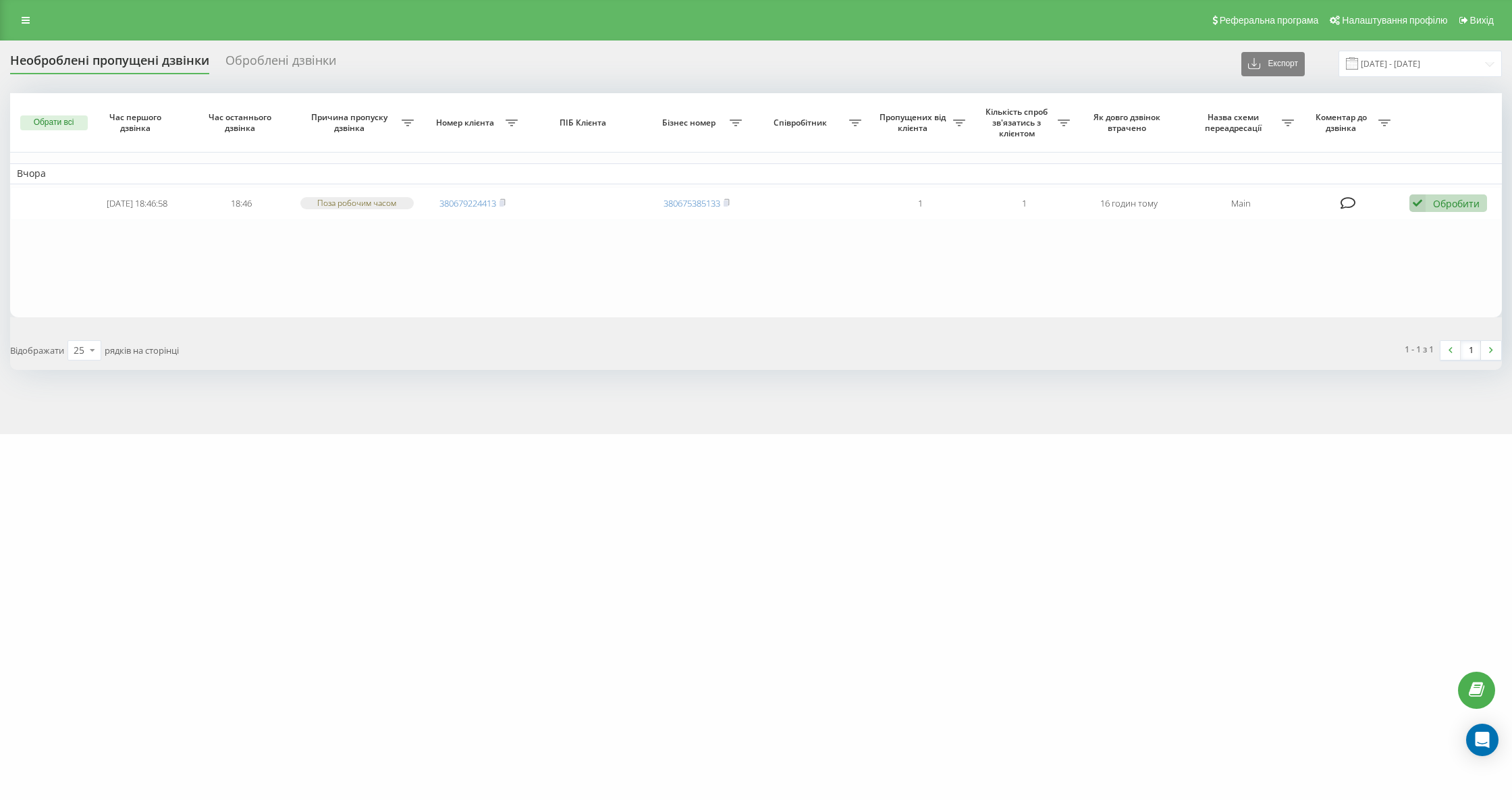
click at [88, 59] on div "Необроблені пропущені дзвінки" at bounding box center [109, 64] width 199 height 21
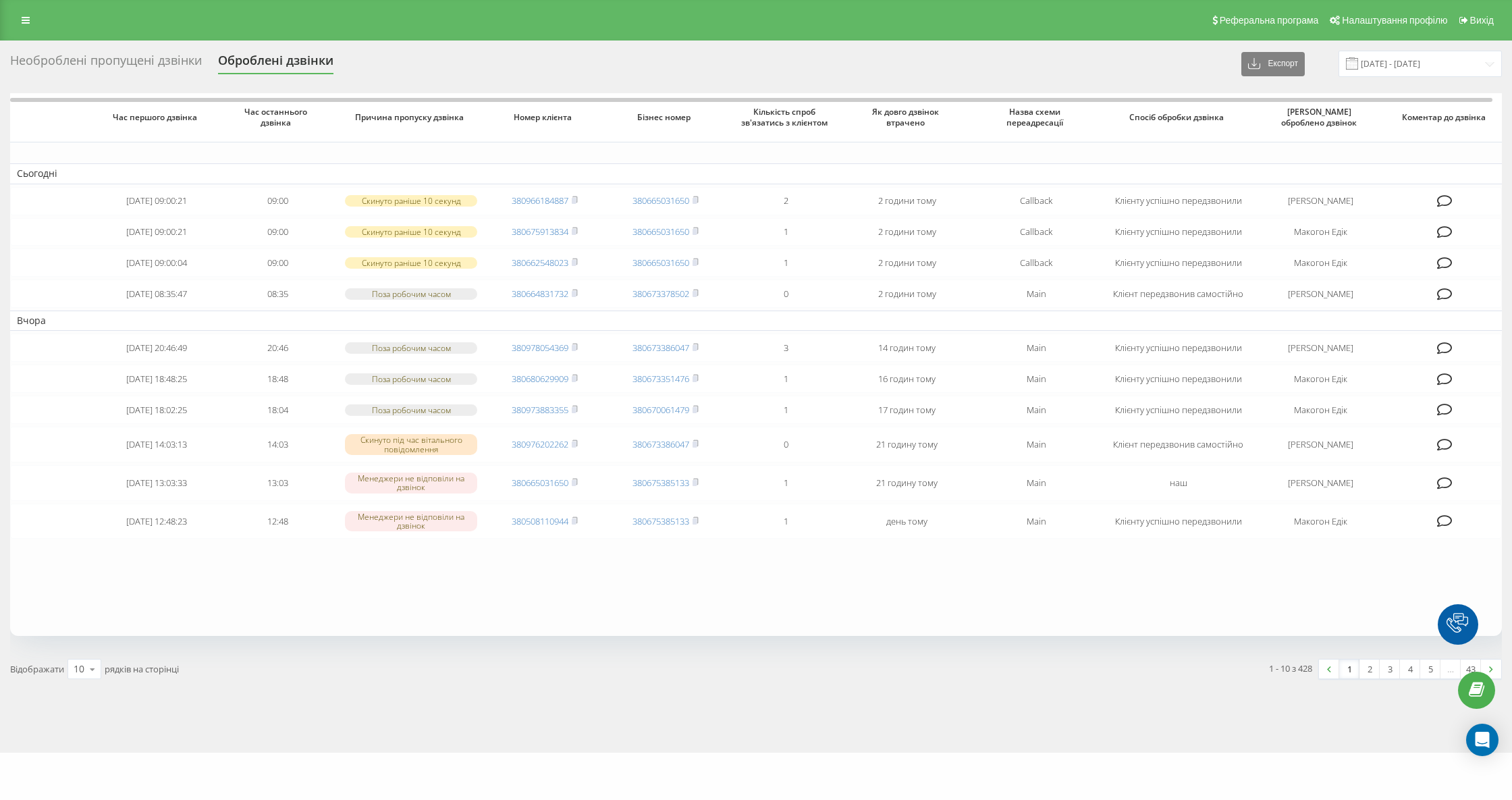
click at [158, 63] on div "Необроблені пропущені дзвінки" at bounding box center [106, 64] width 192 height 21
